Goal: Contribute content: Contribute content

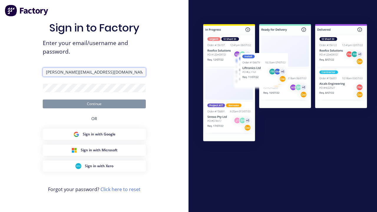
type input "[PERSON_NAME][EMAIL_ADDRESS][DOMAIN_NAME]"
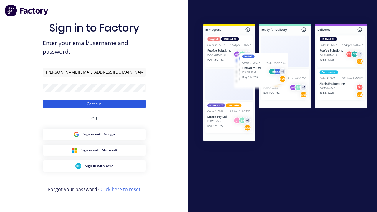
click at [94, 104] on button "Continue" at bounding box center [94, 104] width 103 height 9
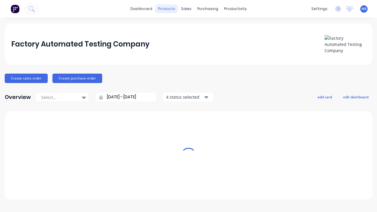
click at [169, 9] on div "products" at bounding box center [166, 8] width 23 height 9
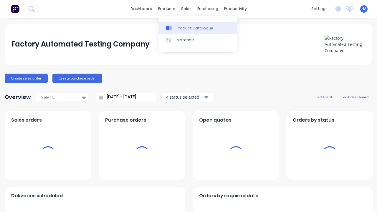
click at [198, 28] on div "Product Catalogue" at bounding box center [195, 28] width 37 height 5
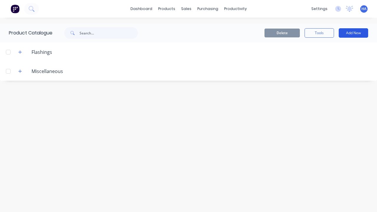
click at [354, 33] on button "Add New" at bounding box center [353, 32] width 29 height 9
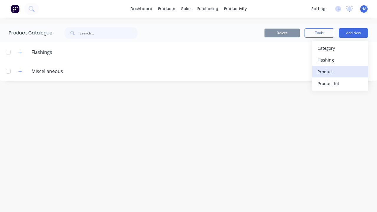
click at [340, 72] on div "Product" at bounding box center [340, 71] width 45 height 9
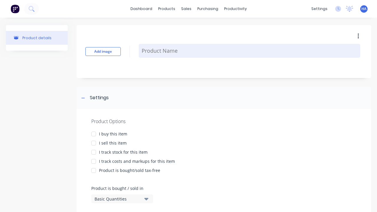
click at [250, 51] on textarea at bounding box center [250, 51] width 222 height 14
type textarea "x"
type textarea "Test Product Name"
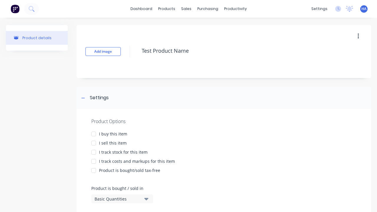
click at [94, 134] on div at bounding box center [94, 134] width 12 height 12
click at [94, 143] on div at bounding box center [94, 143] width 12 height 12
type textarea "x"
type textarea "Test Product Name"
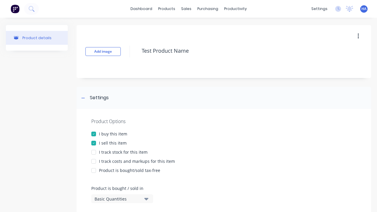
type textarea "x"
type textarea "Test Product Name"
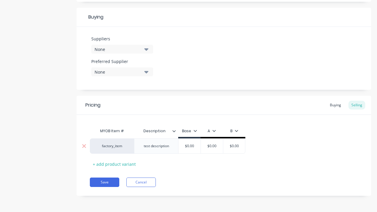
click at [212, 146] on input "text" at bounding box center [211, 146] width 29 height 5
type textarea "x"
type input "$0.00"
type textarea "x"
type input "100"
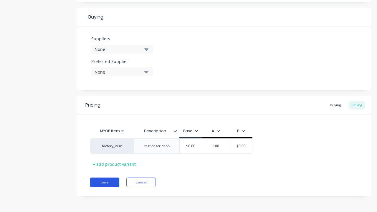
click at [105, 182] on button "Save" at bounding box center [104, 182] width 29 height 9
type textarea "x"
